Goal: Information Seeking & Learning: Check status

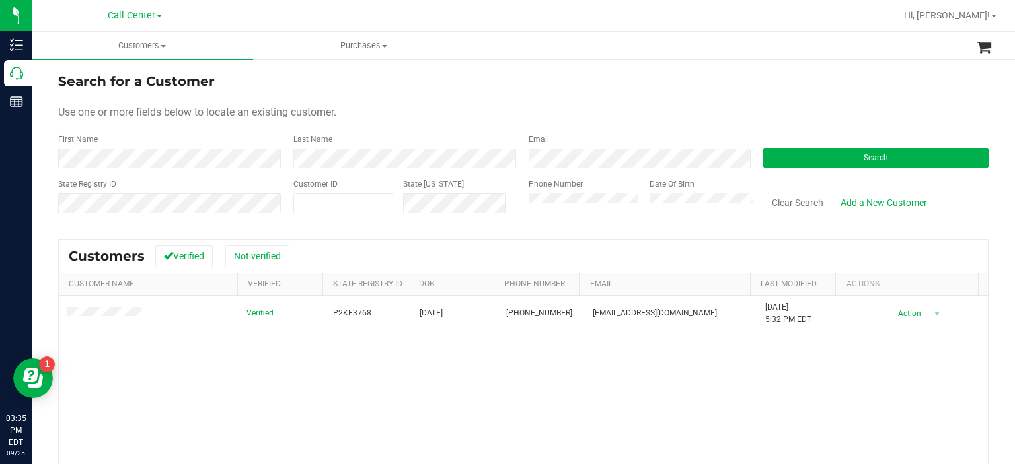
click at [801, 198] on button "Clear Search" at bounding box center [797, 203] width 69 height 22
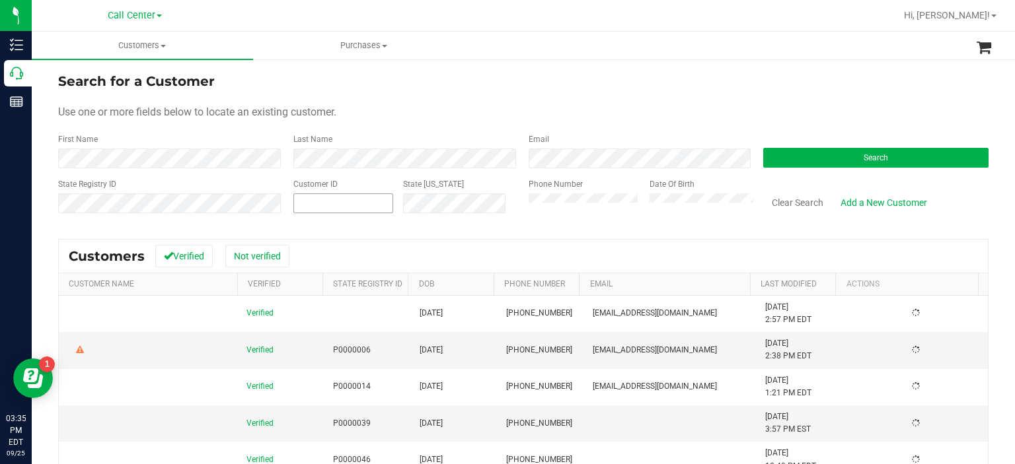
click at [330, 207] on span at bounding box center [343, 204] width 100 height 20
paste input "39820"
type input "39820"
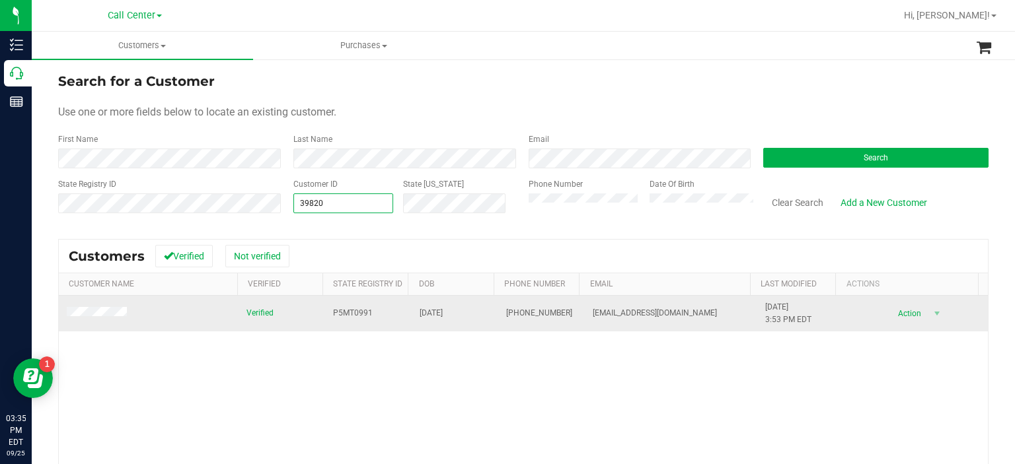
click at [610, 314] on span "[EMAIL_ADDRESS][DOMAIN_NAME]" at bounding box center [655, 313] width 124 height 13
copy span "[EMAIL_ADDRESS][DOMAIN_NAME]"
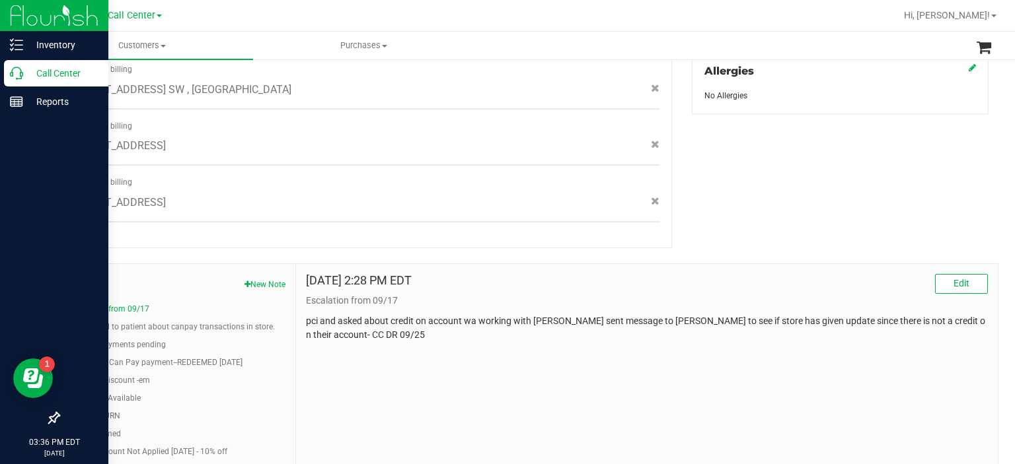
scroll to position [611, 0]
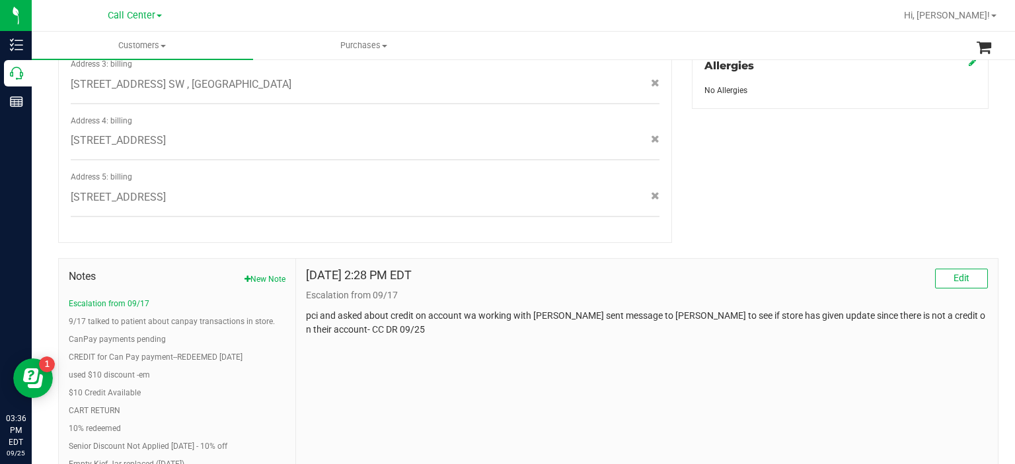
click at [121, 318] on ul "Escalation from 09/17 9/17 talked to patient about canpay transactions in store…" at bounding box center [177, 393] width 217 height 190
click at [122, 334] on button "CanPay payments pending" at bounding box center [117, 340] width 97 height 12
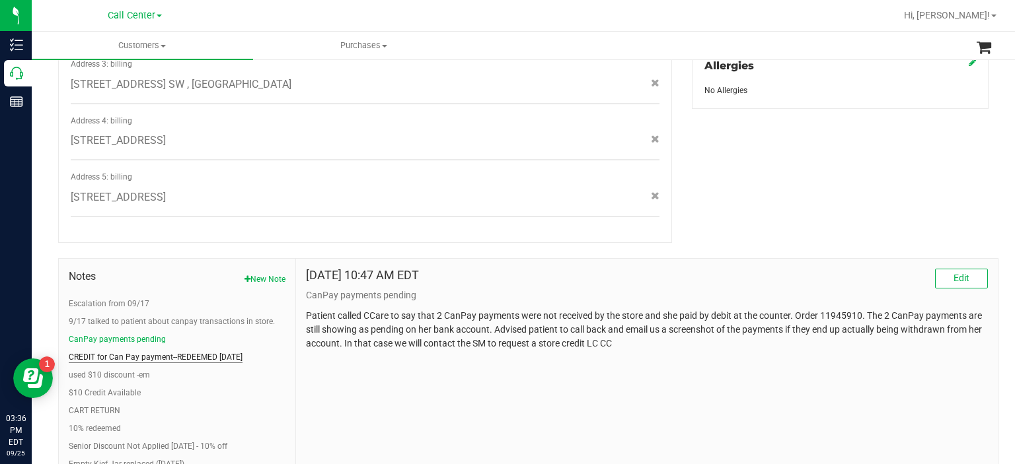
click at [166, 351] on button "CREDIT for Can Pay payment--REDEEMED [DATE]" at bounding box center [156, 357] width 174 height 12
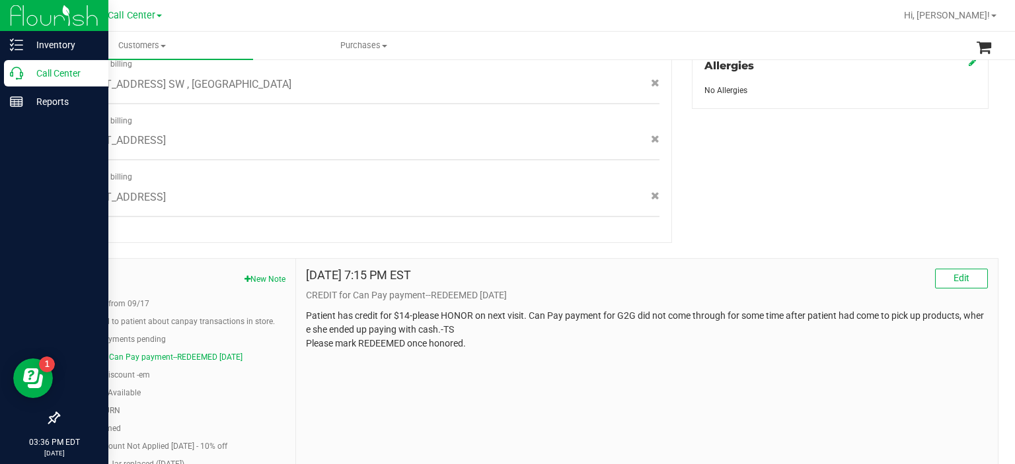
click at [0, 251] on div at bounding box center [54, 261] width 108 height 289
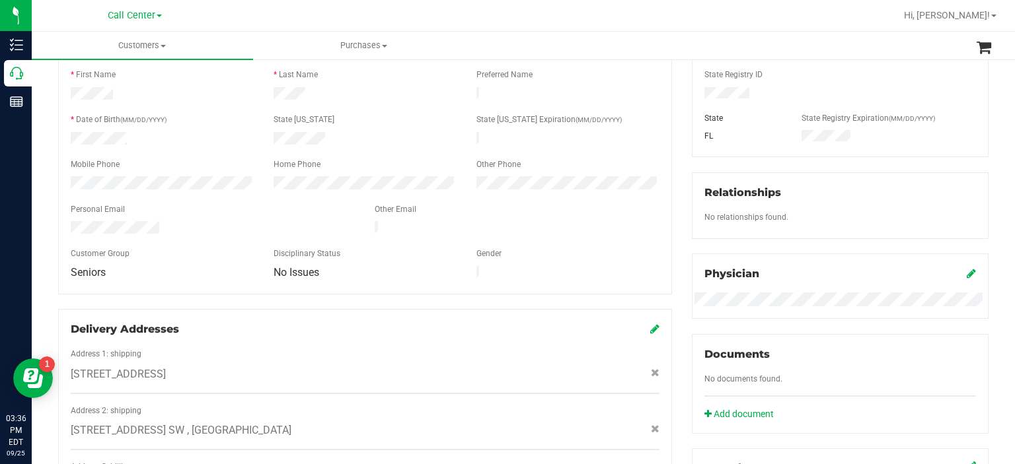
scroll to position [0, 0]
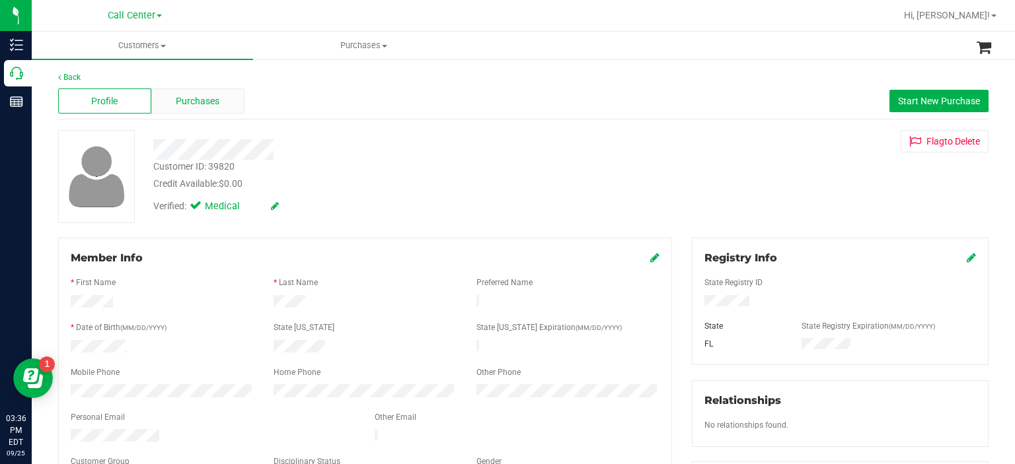
click at [190, 99] on span "Purchases" at bounding box center [198, 101] width 44 height 14
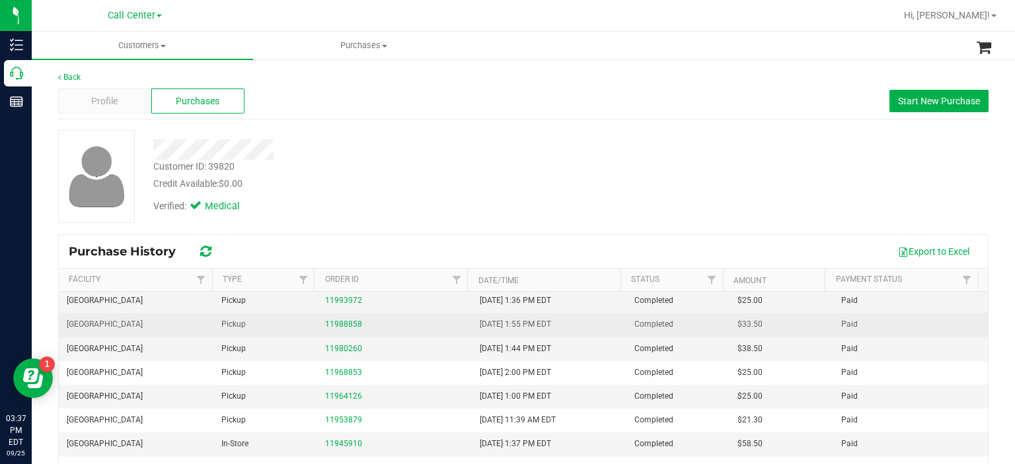
scroll to position [63, 0]
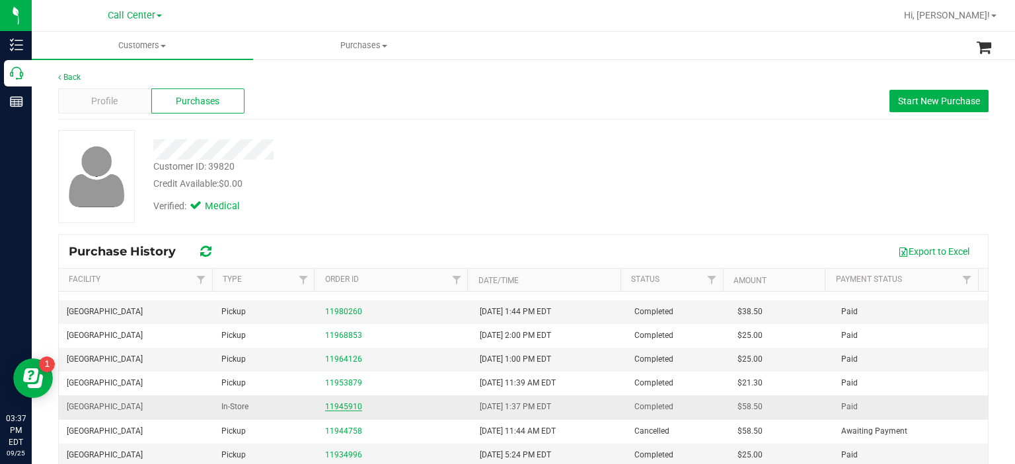
click at [347, 406] on link "11945910" at bounding box center [343, 406] width 37 height 9
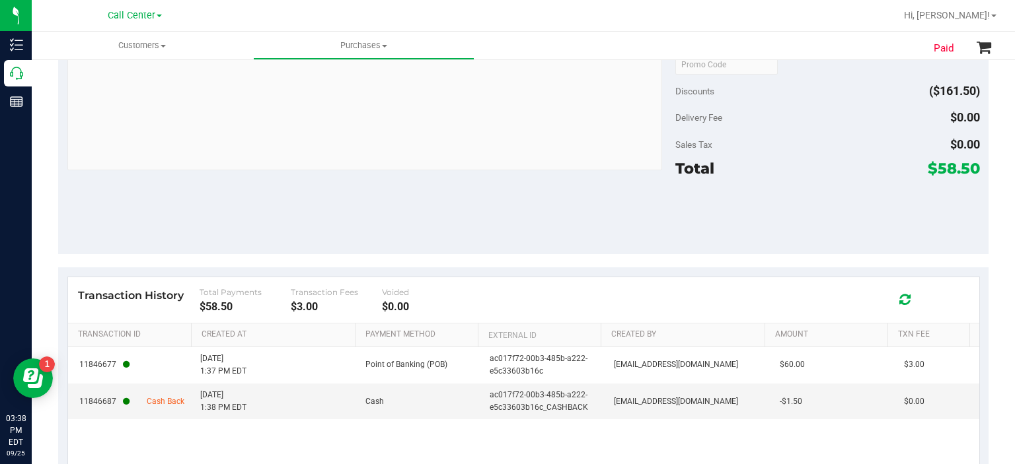
scroll to position [649, 0]
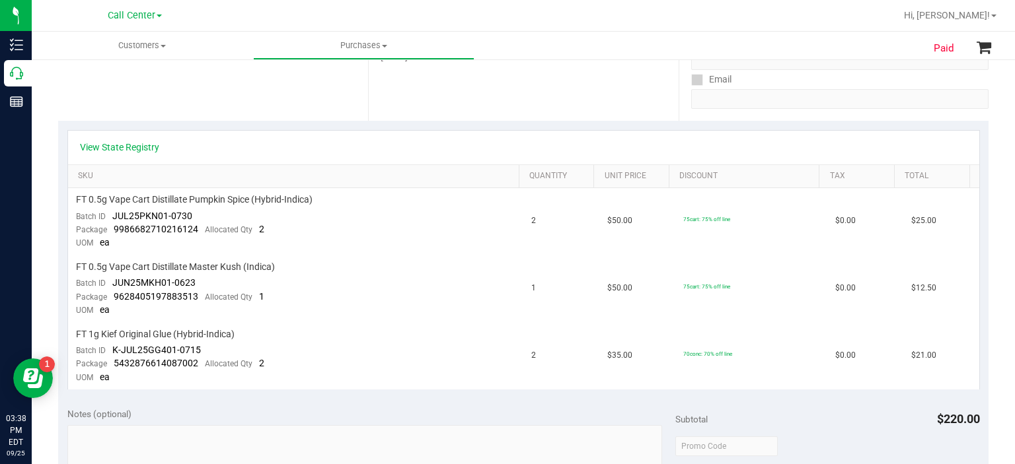
scroll to position [252, 0]
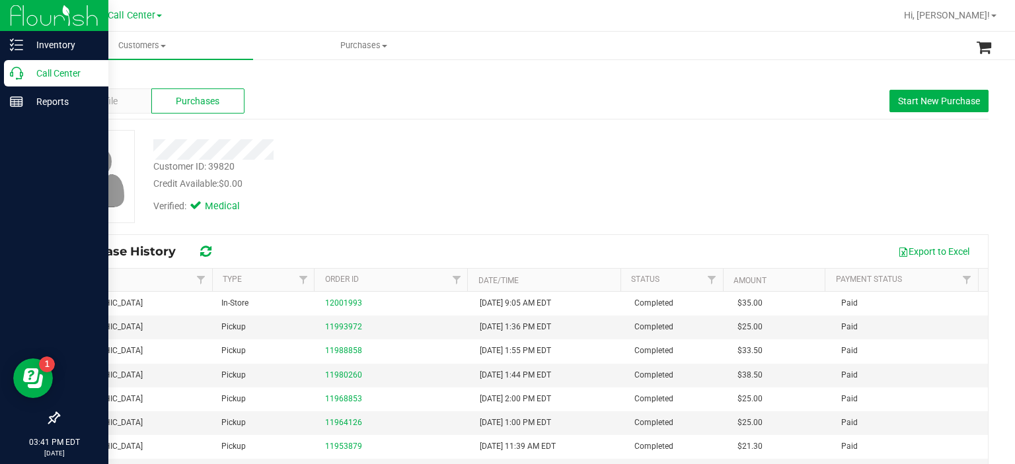
click at [0, 235] on div at bounding box center [54, 261] width 108 height 289
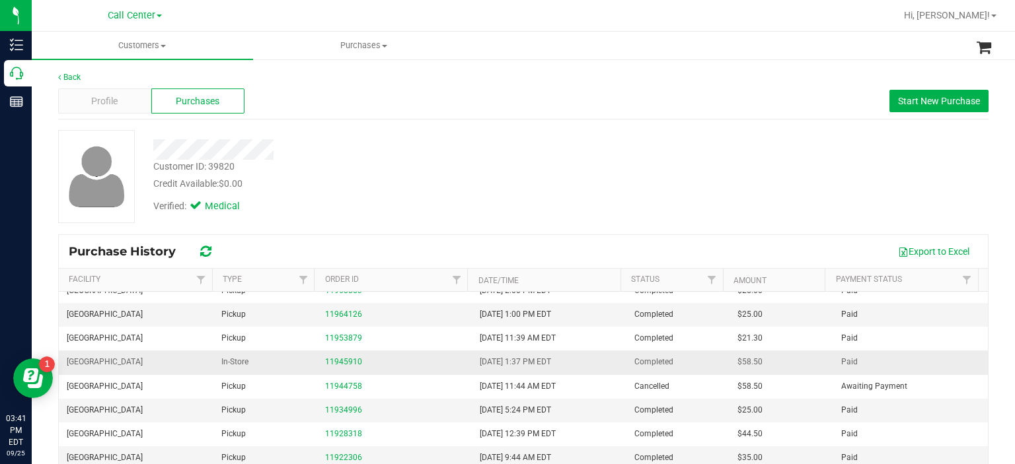
scroll to position [110, 0]
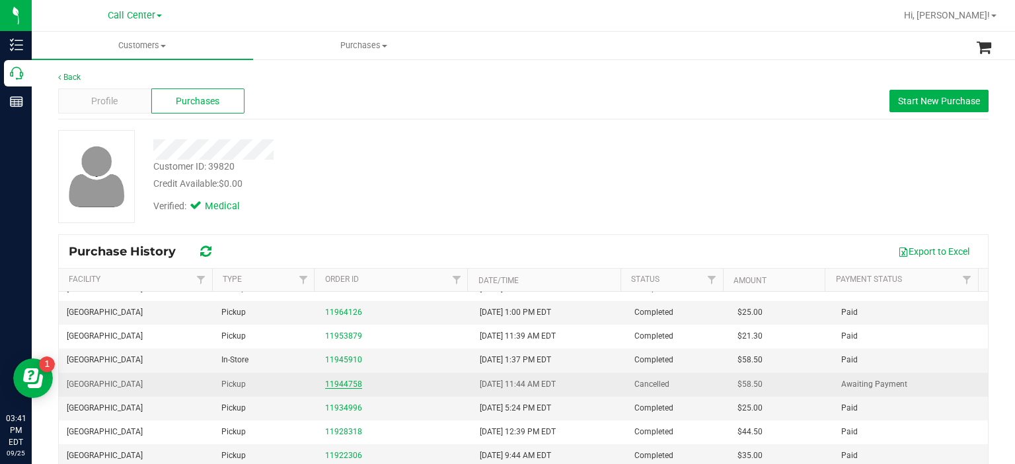
click at [344, 380] on link "11944758" at bounding box center [343, 384] width 37 height 9
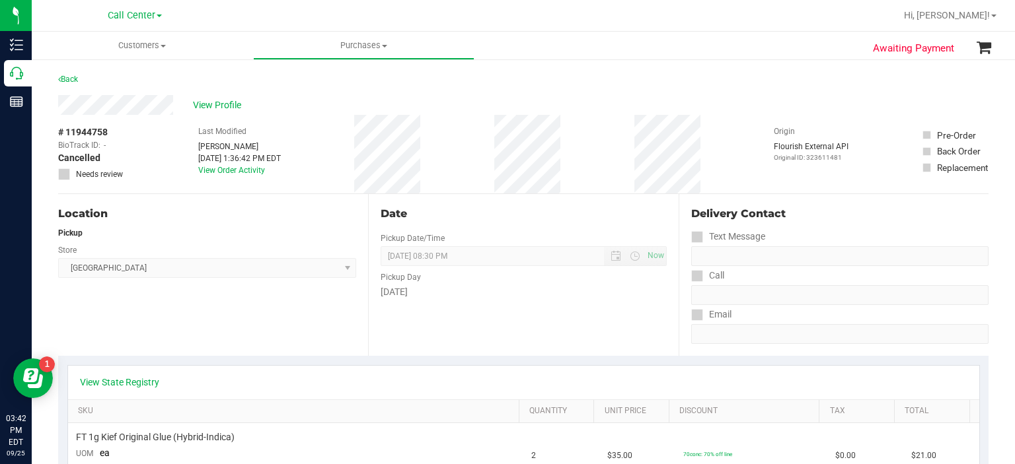
click at [869, 282] on div "Call" at bounding box center [839, 275] width 297 height 19
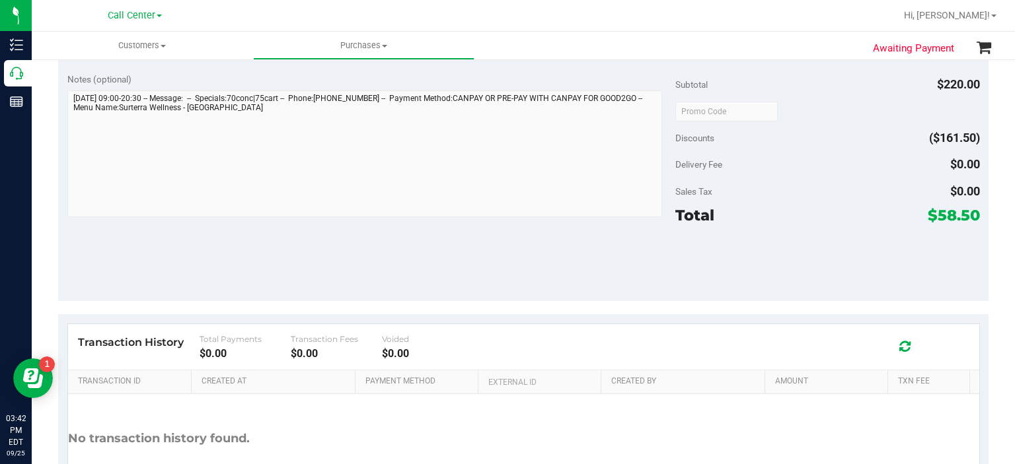
scroll to position [600, 0]
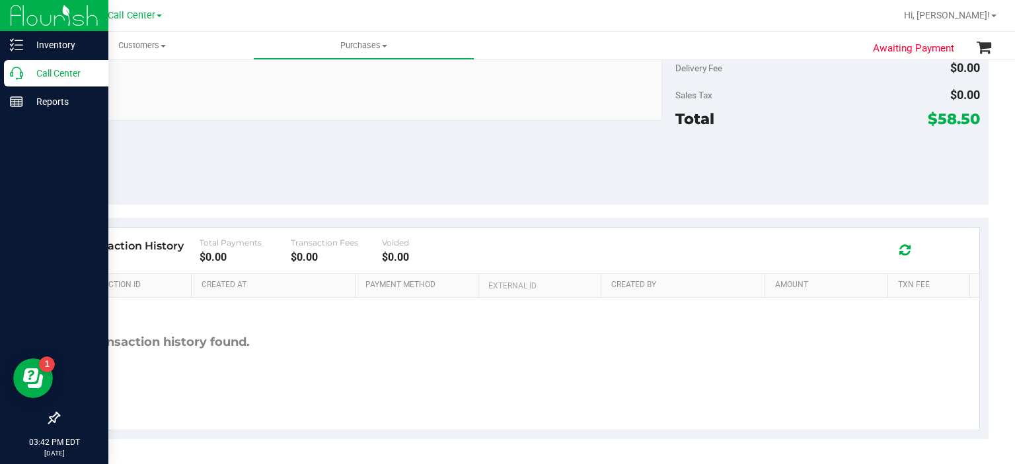
click at [11, 178] on div at bounding box center [54, 261] width 108 height 289
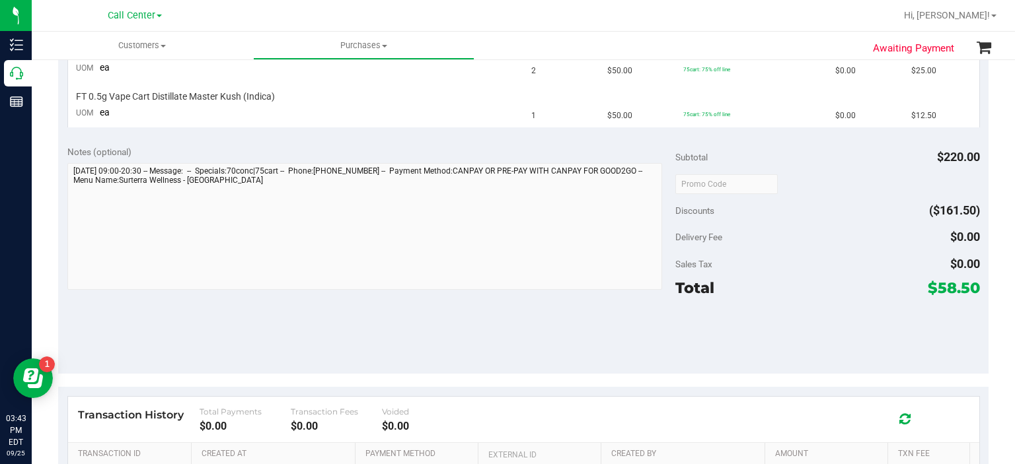
scroll to position [461, 0]
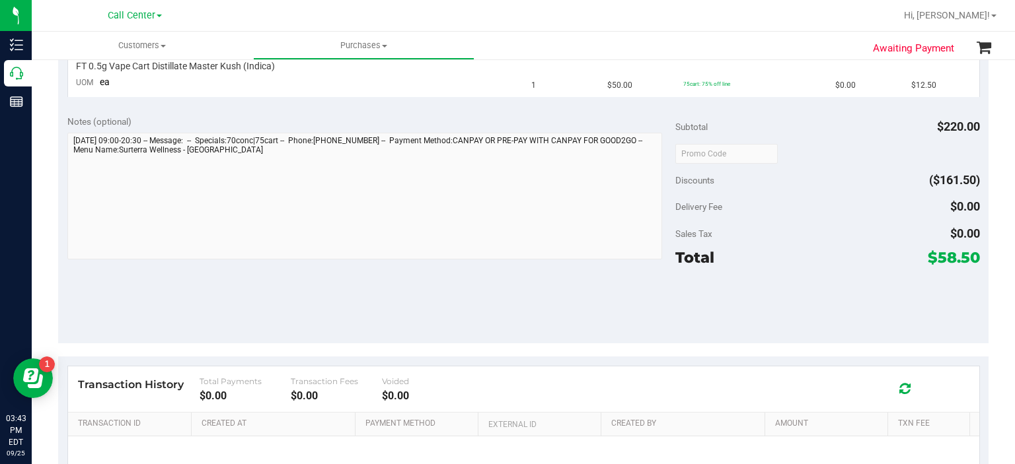
click at [240, 315] on div "Notes (optional) Subtotal $220.00 Discounts ($161.50) Delivery Fee $0.00 Sales …" at bounding box center [523, 225] width 930 height 238
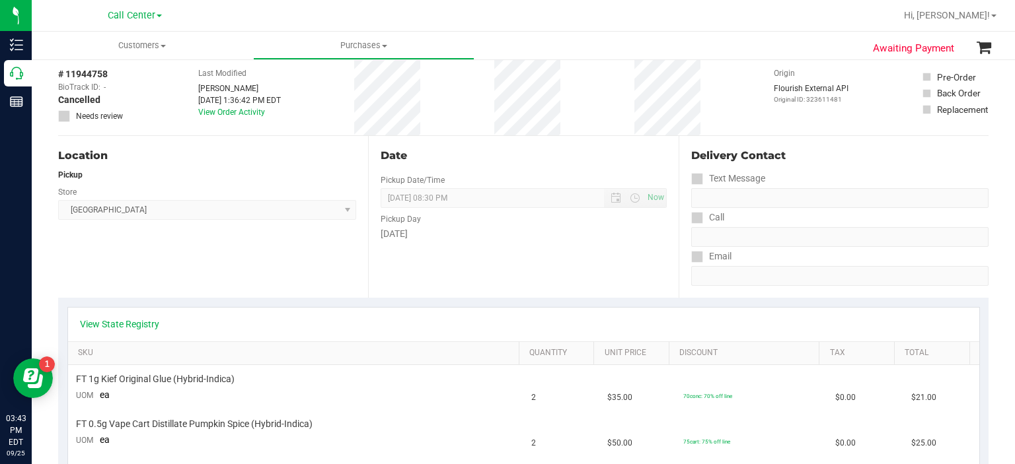
scroll to position [0, 0]
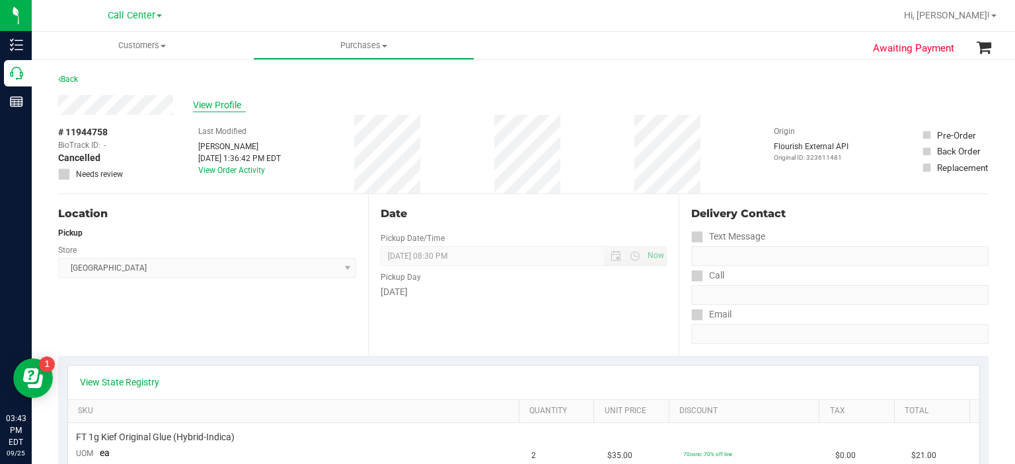
click at [209, 100] on span "View Profile" at bounding box center [219, 105] width 53 height 14
